Goal: Task Accomplishment & Management: Use online tool/utility

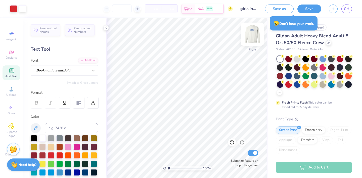
click at [249, 35] on img at bounding box center [252, 34] width 20 height 20
click at [312, 11] on button "Save" at bounding box center [309, 8] width 24 height 9
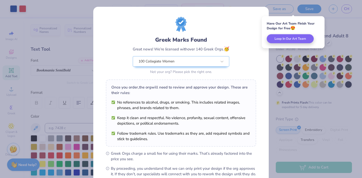
scroll to position [57, 0]
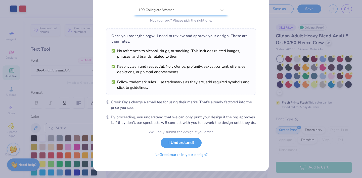
click at [170, 157] on button "No Greek marks in your design?" at bounding box center [181, 155] width 62 height 10
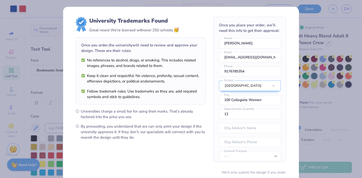
scroll to position [40, 0]
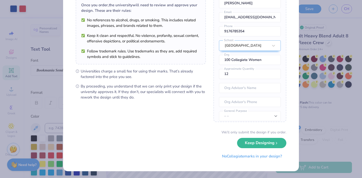
click at [249, 160] on button "No Collegiate marks in your design?" at bounding box center [251, 156] width 69 height 10
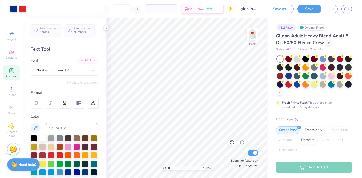
scroll to position [0, 0]
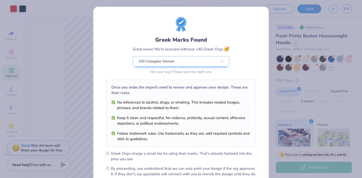
click at [297, 47] on div "Greek Marks Found Great news! We’re licensed with over 140 Greek Orgs. 🥳 100 Co…" at bounding box center [181, 89] width 362 height 178
click at [290, 77] on div "Greek Marks Found Great news! We’re licensed with over 140 Greek Orgs. 🥳 100 Co…" at bounding box center [181, 89] width 362 height 178
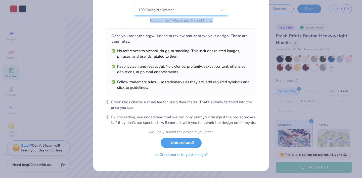
click at [166, 157] on button "No Greek marks in your design?" at bounding box center [181, 155] width 62 height 10
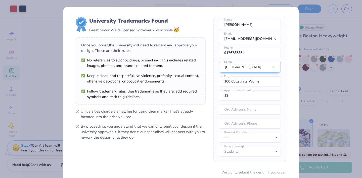
scroll to position [40, 0]
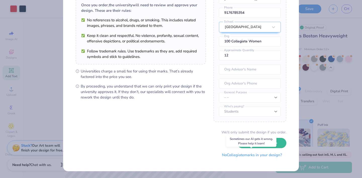
click at [245, 156] on button "No Collegiate marks in your design?" at bounding box center [251, 155] width 69 height 10
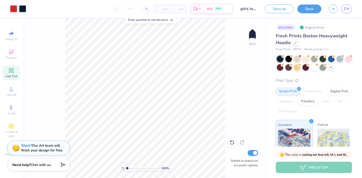
scroll to position [0, 0]
click at [316, 6] on button "Save" at bounding box center [309, 8] width 24 height 9
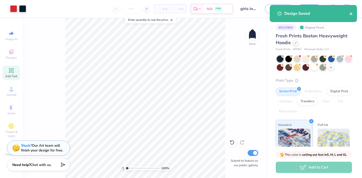
click at [350, 13] on icon "close" at bounding box center [351, 14] width 4 height 4
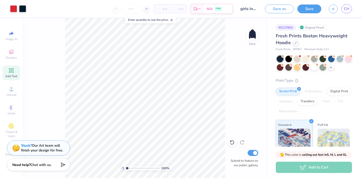
click at [349, 9] on div "Design Saved" at bounding box center [312, 15] width 89 height 23
click at [343, 7] on span "CH" at bounding box center [346, 9] width 6 height 6
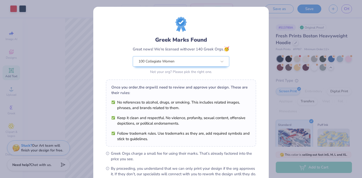
scroll to position [57, 0]
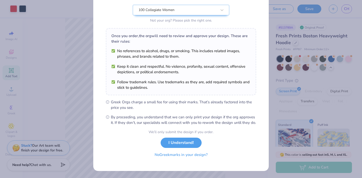
click at [167, 154] on button "No Greek marks in your design?" at bounding box center [181, 155] width 62 height 10
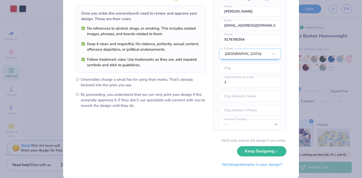
scroll to position [40, 0]
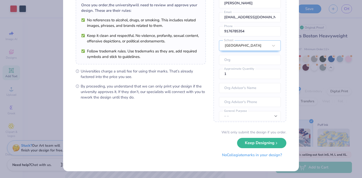
click at [261, 155] on button "No Collegiate marks in your design?" at bounding box center [251, 155] width 69 height 10
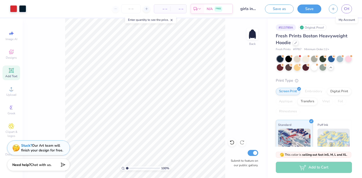
click at [340, 7] on div "CH" at bounding box center [339, 9] width 23 height 9
click at [345, 8] on span "CH" at bounding box center [346, 9] width 6 height 6
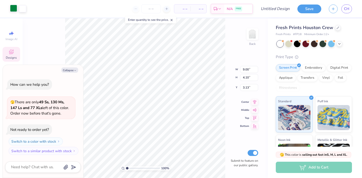
click at [15, 6] on div at bounding box center [13, 8] width 7 height 7
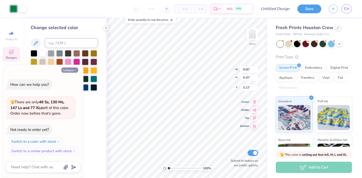
click at [70, 71] on button "Collapse" at bounding box center [69, 70] width 17 height 5
type textarea "x"
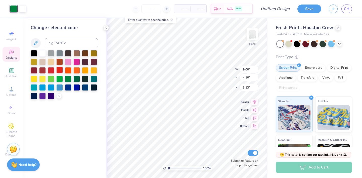
click at [57, 71] on div at bounding box center [59, 70] width 7 height 7
type input "3.00"
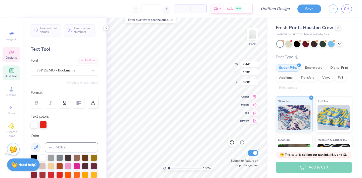
type input "7.44"
type input "1.98"
type input "3.00"
type textarea "Girls"
type input "5.16"
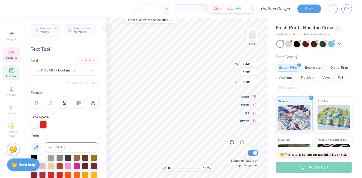
type input "1.99"
type input "5.12"
type textarea "Inc."
type input "0.53"
type input "1.85"
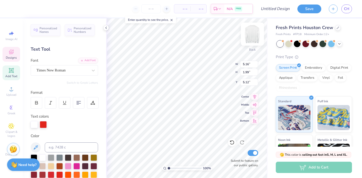
type input "5.17"
type input "5.11"
type input "14.09"
type textarea "Boston College"
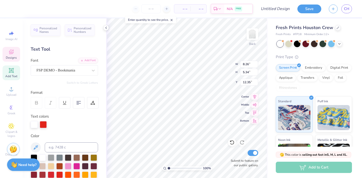
type input "2.20"
type input "1.43"
type input "3.95"
click at [249, 33] on img at bounding box center [252, 34] width 20 height 20
click at [251, 36] on img at bounding box center [252, 34] width 20 height 20
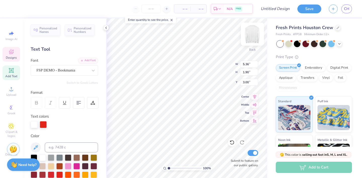
click at [252, 35] on img at bounding box center [252, 34] width 20 height 20
type input "3.94"
type textarea "Boston and Lynn"
type input "8.24"
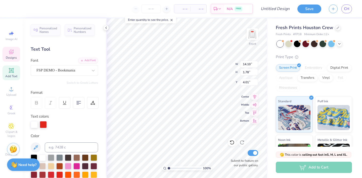
type input "1.04"
type input "1.13"
type input "1.47"
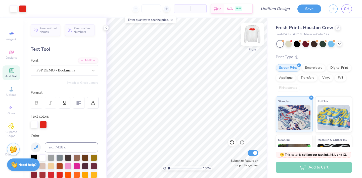
click at [253, 30] on img at bounding box center [252, 34] width 20 height 20
click at [256, 35] on img at bounding box center [252, 34] width 20 height 20
click at [257, 35] on img at bounding box center [252, 34] width 20 height 20
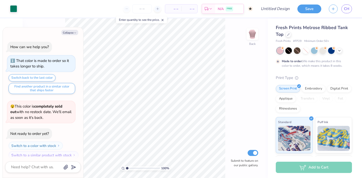
scroll to position [4, 0]
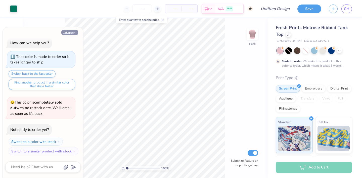
click at [70, 32] on button "Collapse" at bounding box center [69, 32] width 17 height 5
type textarea "x"
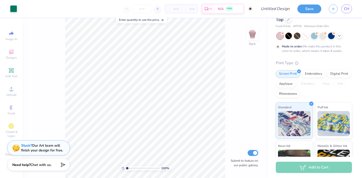
scroll to position [0, 0]
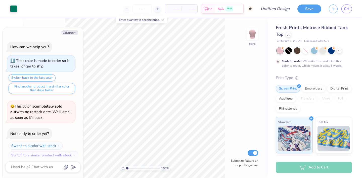
scroll to position [4, 0]
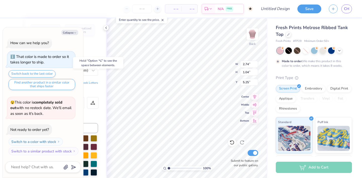
type textarea "x"
type input "3.76"
type input "1.56"
type input "4.73"
type textarea "x"
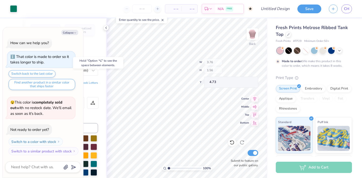
type input "6.81"
type input "3.68"
type input "3.51"
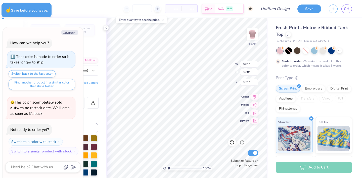
type textarea "x"
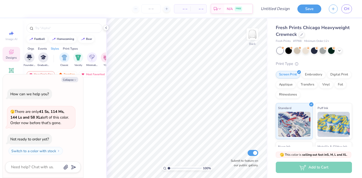
scroll to position [0, 251]
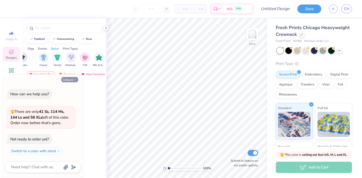
click at [64, 82] on button "Collapse" at bounding box center [69, 79] width 17 height 5
type textarea "x"
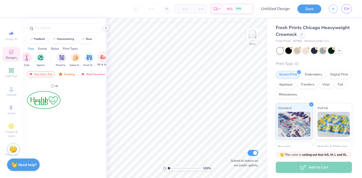
scroll to position [0, 0]
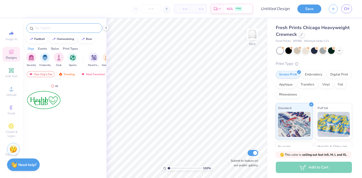
click at [62, 27] on input "text" at bounding box center [67, 28] width 64 height 5
type input "heal"
drag, startPoint x: 52, startPoint y: 94, endPoint x: 47, endPoint y: 98, distance: 6.6
click at [47, 98] on div at bounding box center [43, 100] width 37 height 37
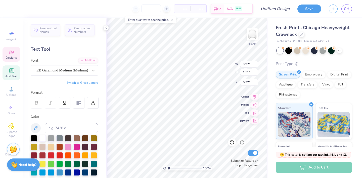
type input "6.28"
type textarea "Inc."
type input "5.46"
type input "4.77"
type textarea "Girls"
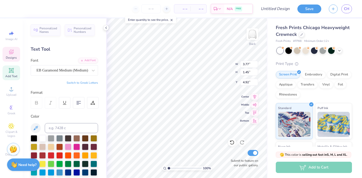
type input "4.75"
type input "2.94"
type input "1.36"
type input "6.25"
type input "9.88"
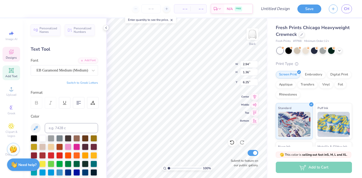
type input "5.34"
type input "3.00"
type input "4.42"
type input "2.94"
type input "1.36"
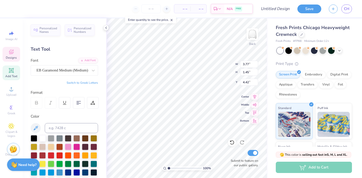
type input "6.25"
type textarea "x"
